Goal: Transaction & Acquisition: Purchase product/service

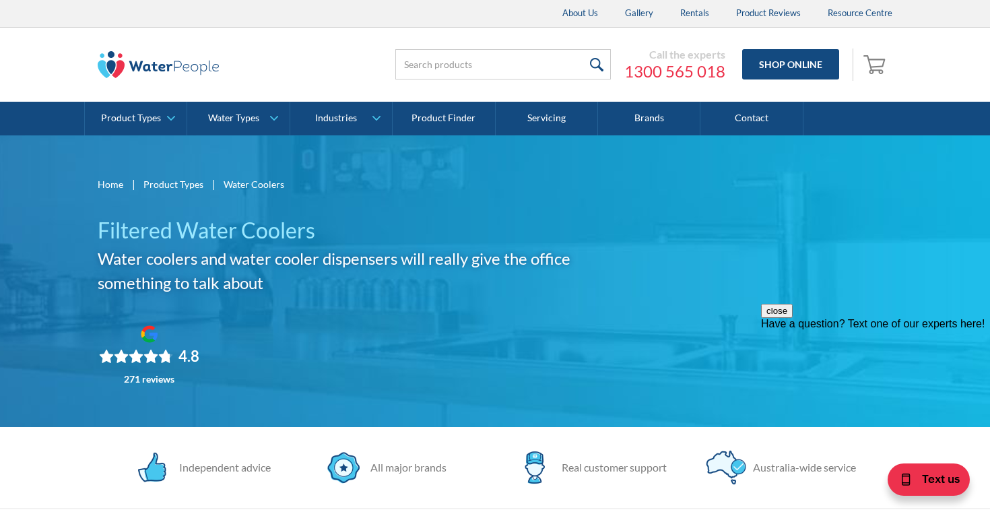
click at [793, 318] on button "close" at bounding box center [777, 311] width 32 height 14
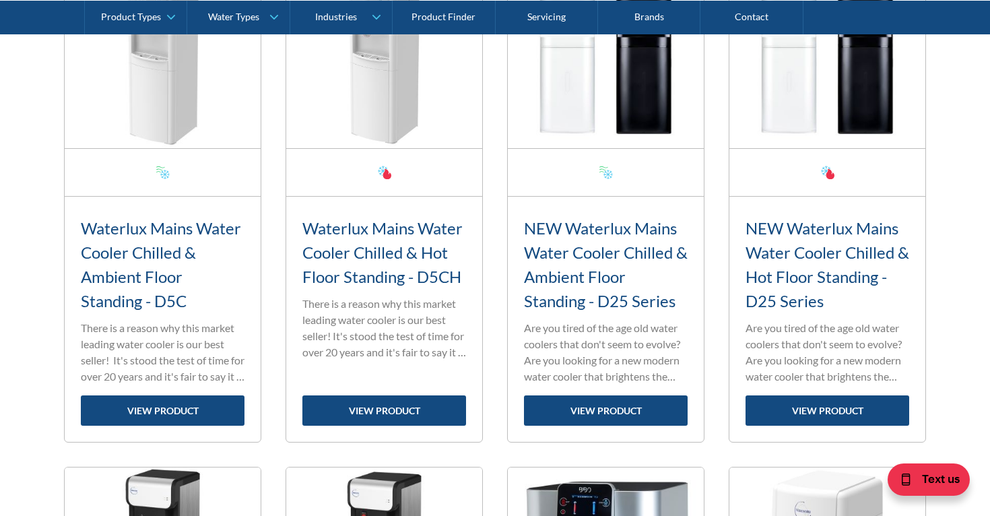
scroll to position [613, 0]
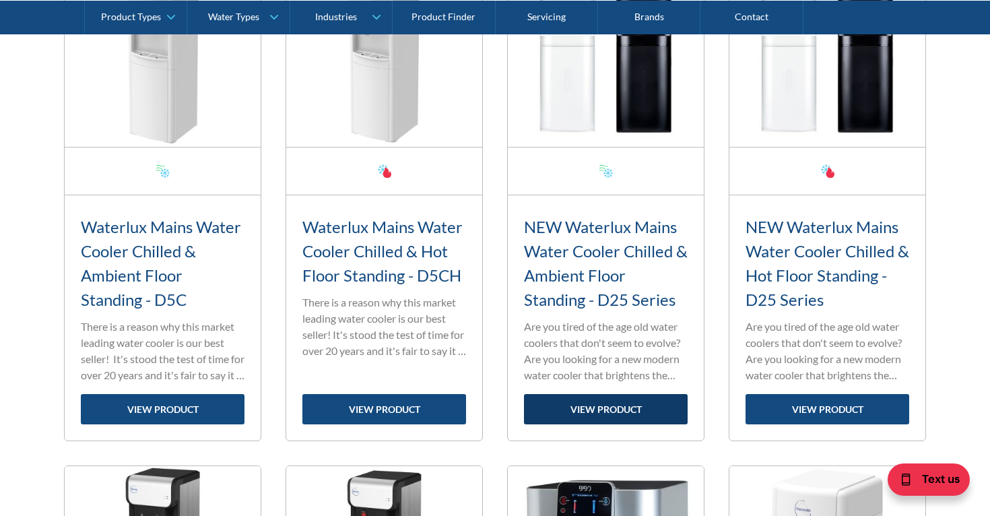
click at [608, 410] on link "view product" at bounding box center [606, 409] width 164 height 30
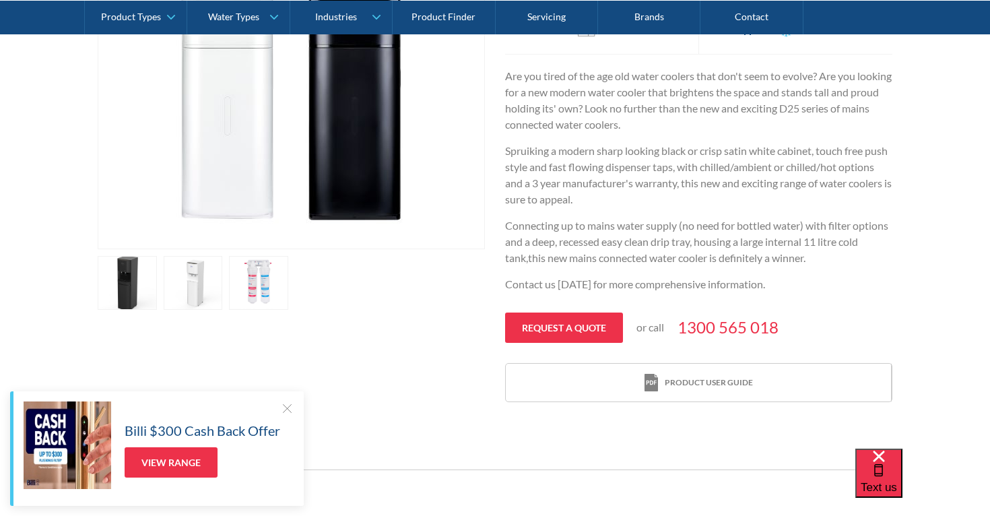
scroll to position [350, 0]
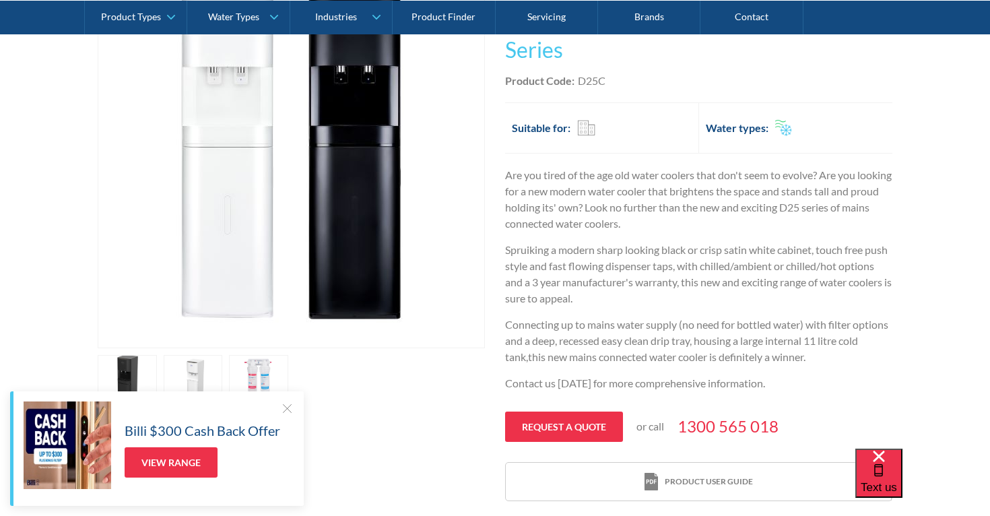
click at [286, 419] on div "Billi $300 Cash Back Offer View Range" at bounding box center [159, 445] width 270 height 88
click at [286, 410] on div at bounding box center [286, 407] width 13 height 13
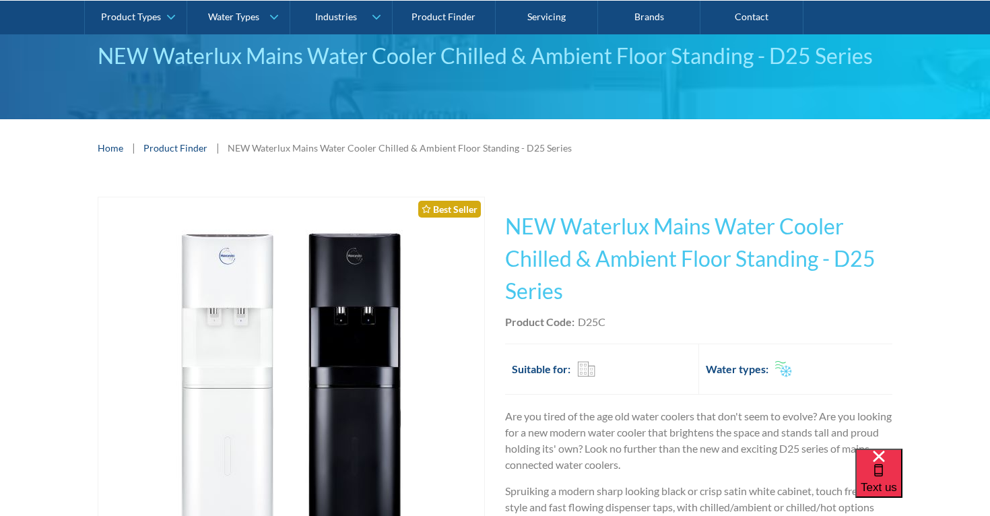
scroll to position [0, 0]
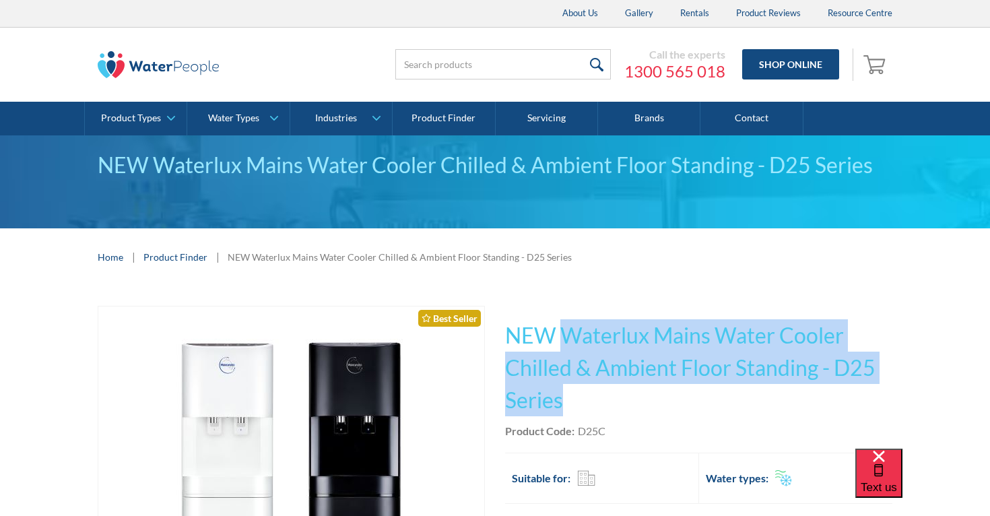
drag, startPoint x: 571, startPoint y: 401, endPoint x: 559, endPoint y: 332, distance: 69.7
click at [559, 332] on h1 "NEW Waterlux Mains Water Cooler Chilled & Ambient Floor Standing - D25 Series" at bounding box center [698, 367] width 387 height 97
copy h1 "Waterlux Mains Water Cooler Chilled & Ambient Floor Standing - D25 Series"
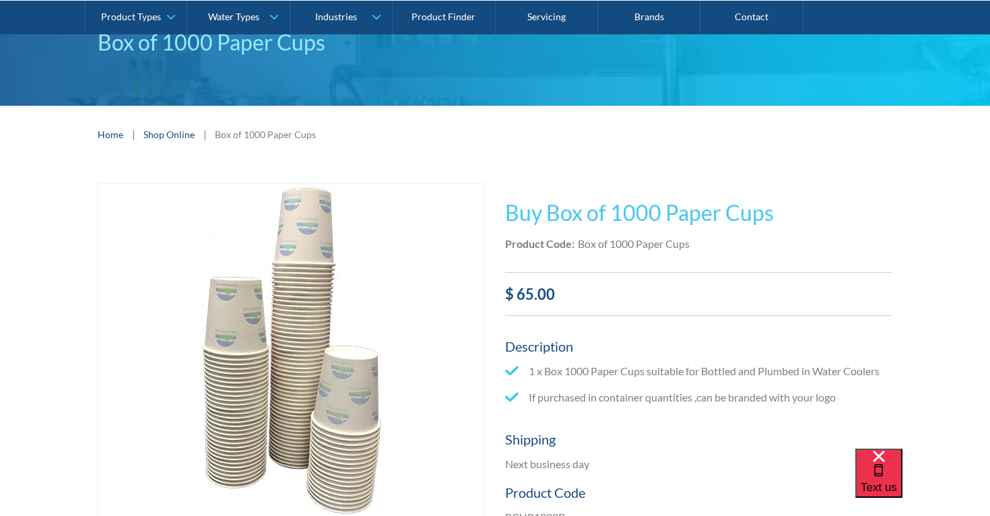
scroll to position [127, 0]
